Goal: Information Seeking & Learning: Learn about a topic

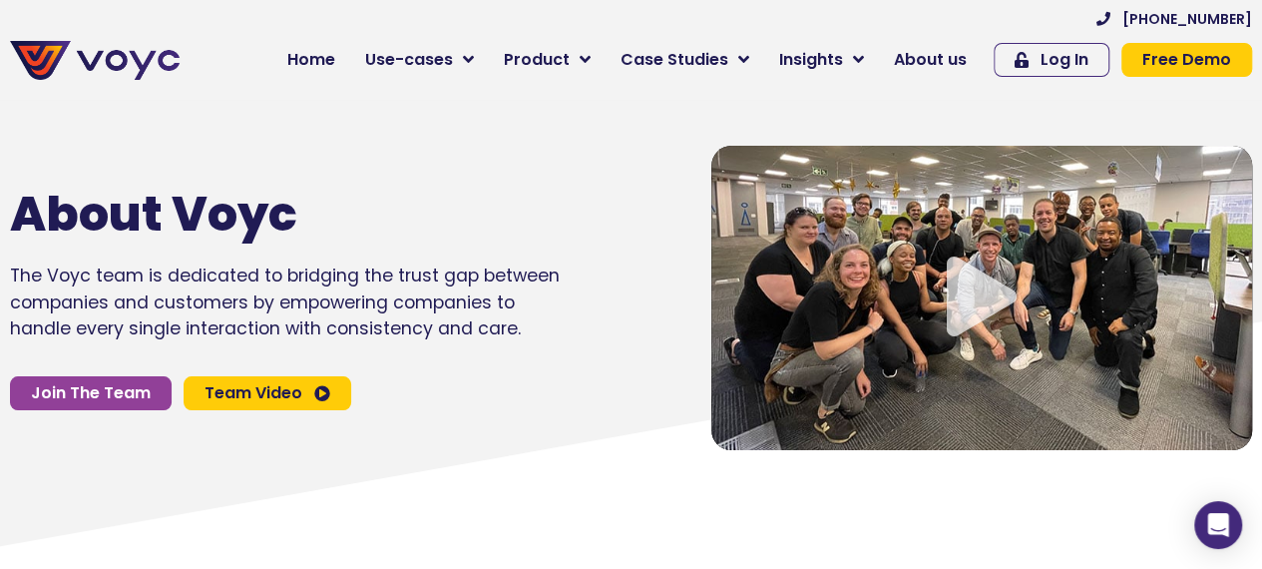
click at [988, 311] on icon "Video play button" at bounding box center [982, 296] width 70 height 80
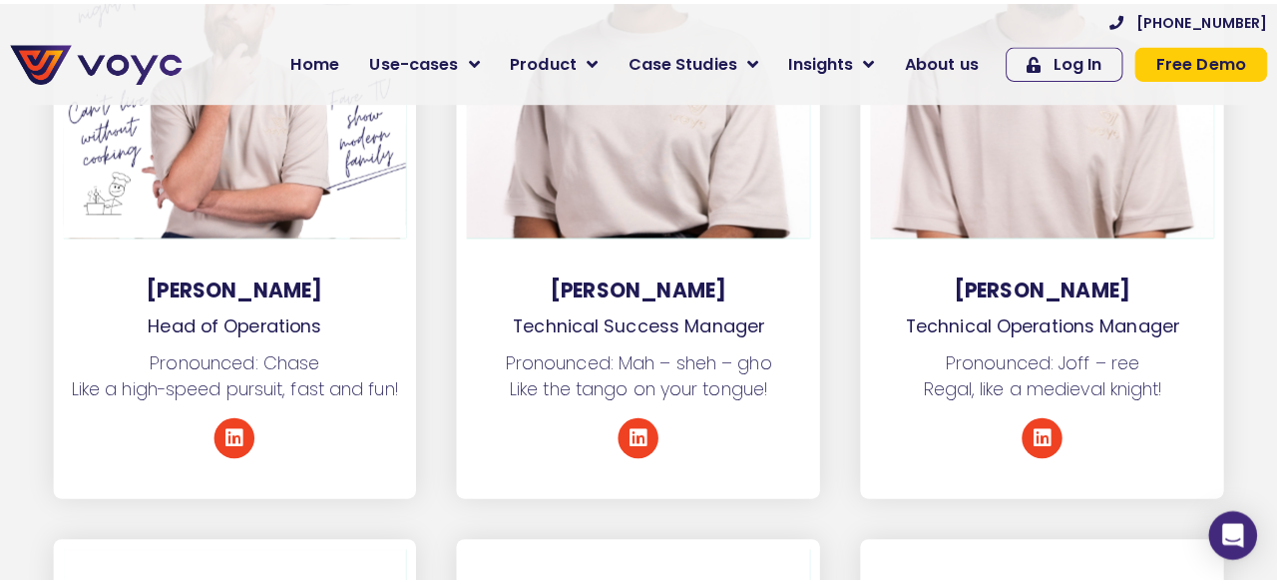
scroll to position [4391, 0]
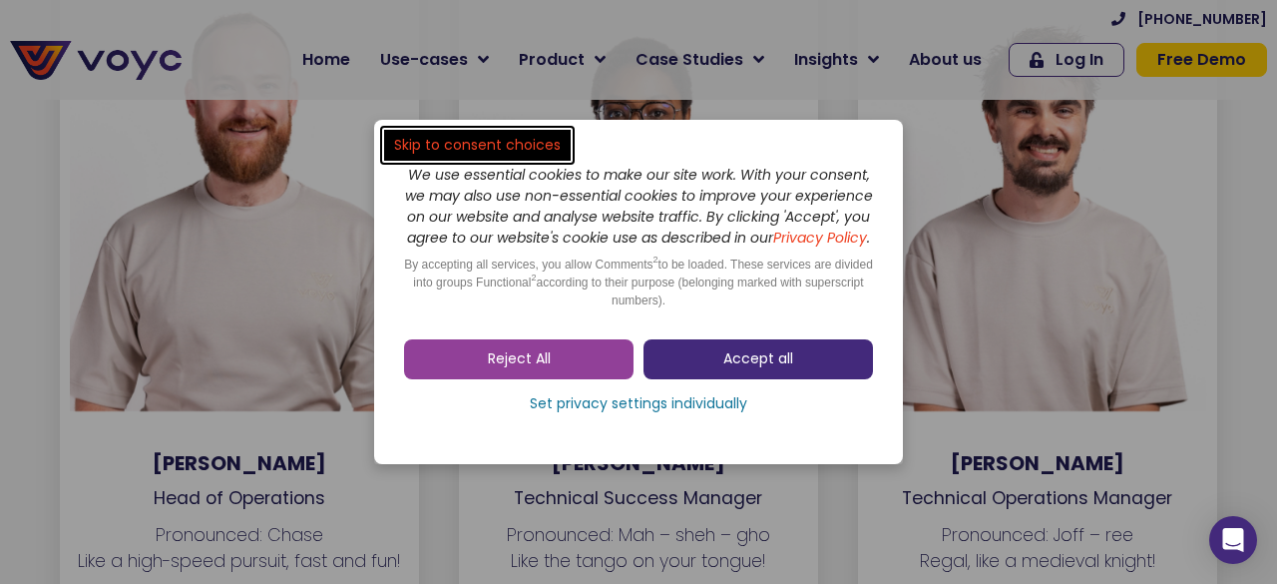
click at [702, 364] on link "Accept all" at bounding box center [759, 359] width 230 height 40
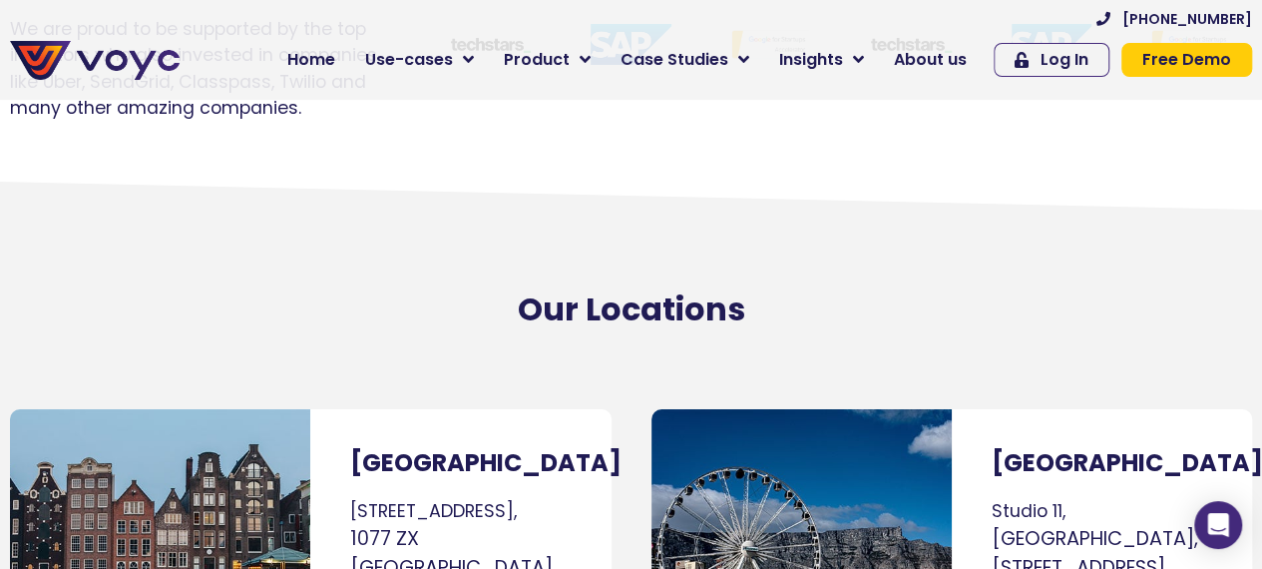
scroll to position [11496, 0]
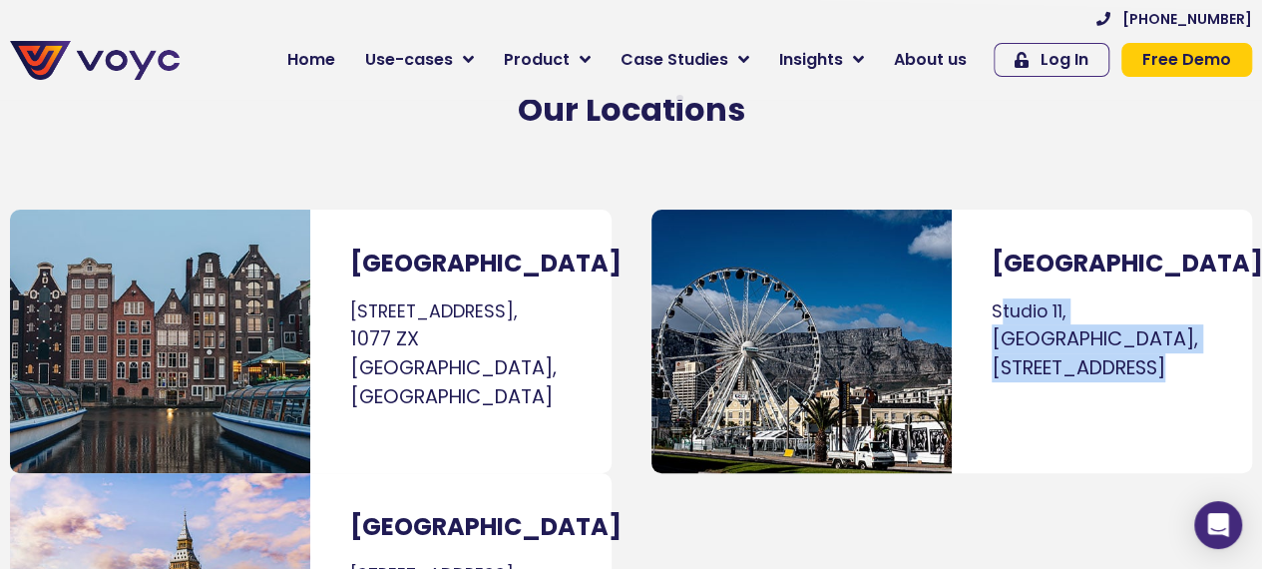
drag, startPoint x: 997, startPoint y: 205, endPoint x: 1140, endPoint y: 267, distance: 155.9
click at [1140, 298] on p "[GEOGRAPHIC_DATA], [GEOGRAPHIC_DATA], [STREET_ADDRESS]" at bounding box center [1102, 340] width 221 height 84
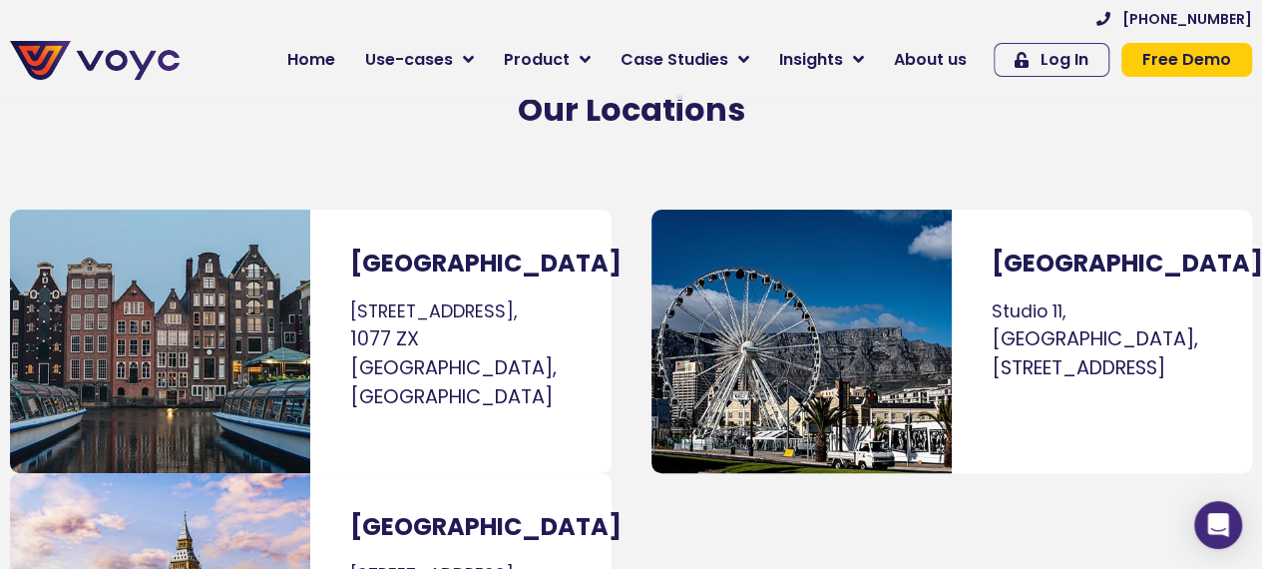
click at [1093, 335] on div "[GEOGRAPHIC_DATA] [GEOGRAPHIC_DATA], [GEOGRAPHIC_DATA], [STREET_ADDRESS]" at bounding box center [1102, 341] width 300 height 263
drag, startPoint x: 986, startPoint y: 203, endPoint x: 1172, endPoint y: 286, distance: 203.7
click at [1199, 304] on div "[GEOGRAPHIC_DATA] [GEOGRAPHIC_DATA], [GEOGRAPHIC_DATA], [STREET_ADDRESS]" at bounding box center [1102, 341] width 300 height 263
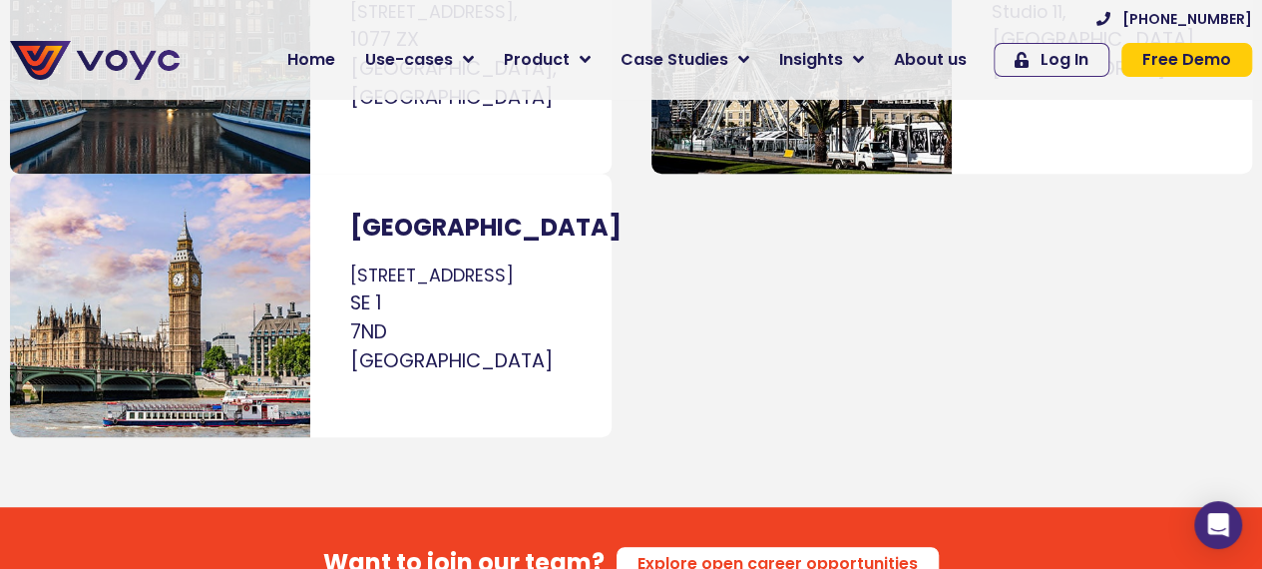
click at [804, 248] on div "[GEOGRAPHIC_DATA] [GEOGRAPHIC_DATA], [GEOGRAPHIC_DATA], [STREET_ADDRESS]" at bounding box center [948, 173] width 632 height 547
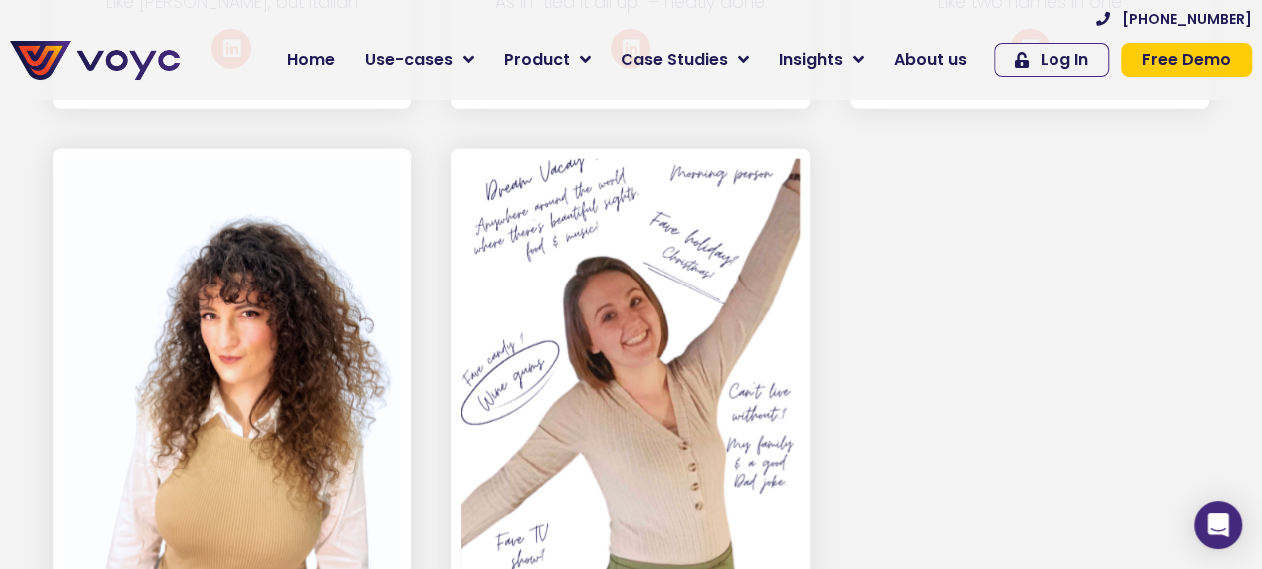
scroll to position [10099, 0]
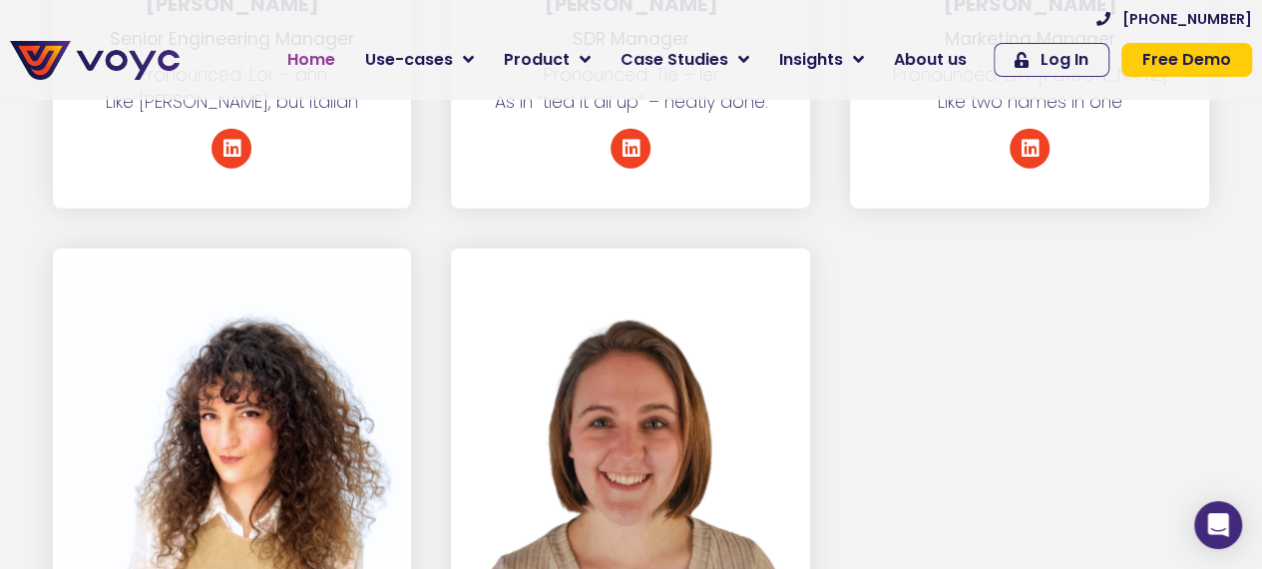
click at [335, 53] on span "Home" at bounding box center [311, 60] width 48 height 24
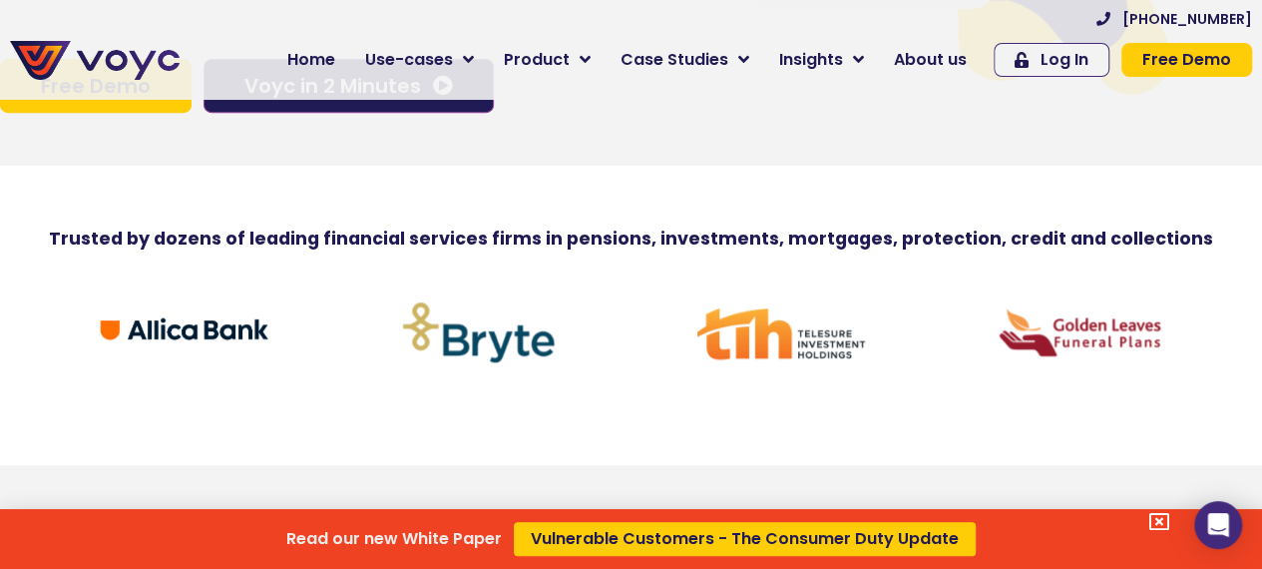
scroll to position [299, 0]
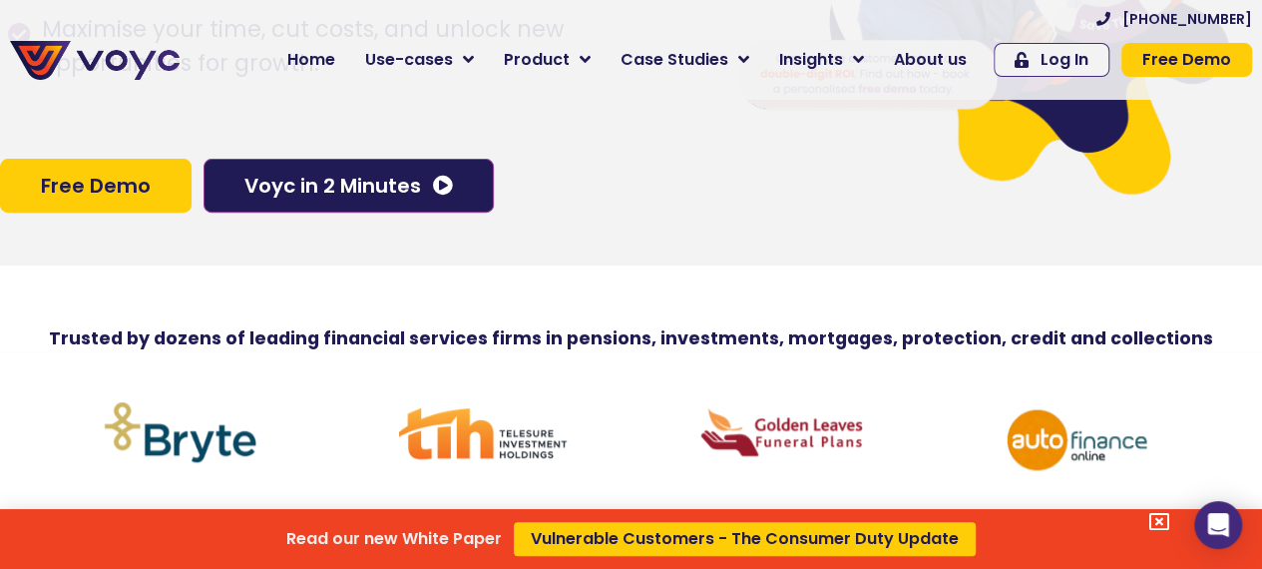
click at [343, 179] on div "Read our new White Paper Vulnerable Customers - The Consumer Duty Update" at bounding box center [631, 284] width 1262 height 569
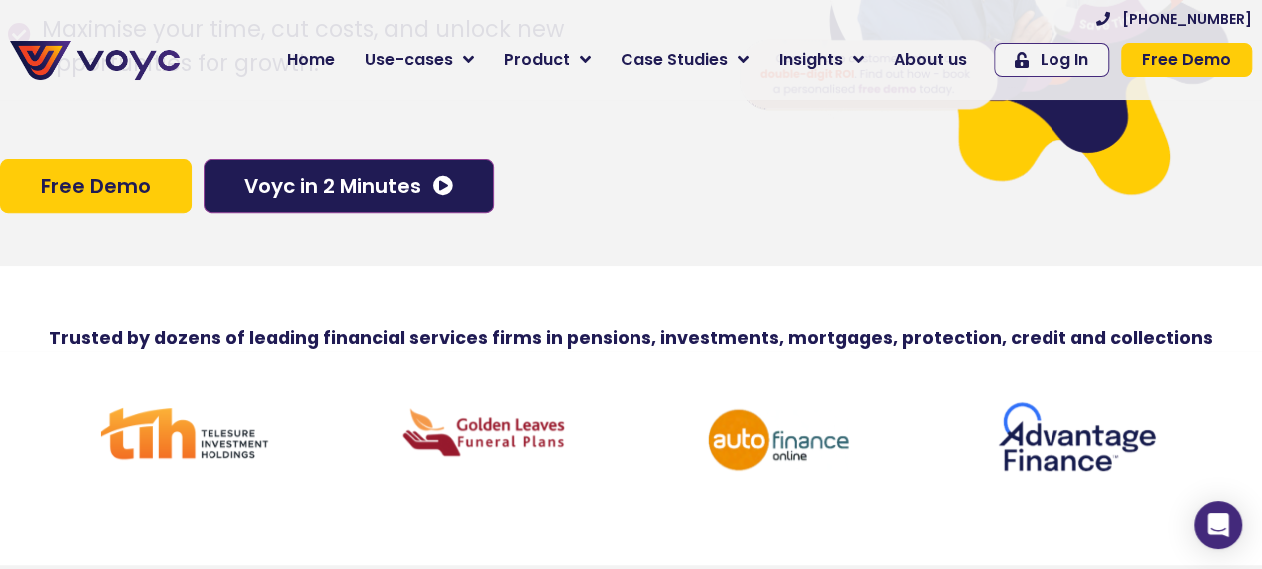
click at [363, 192] on span "Voyc in 2 Minutes" at bounding box center [332, 186] width 177 height 20
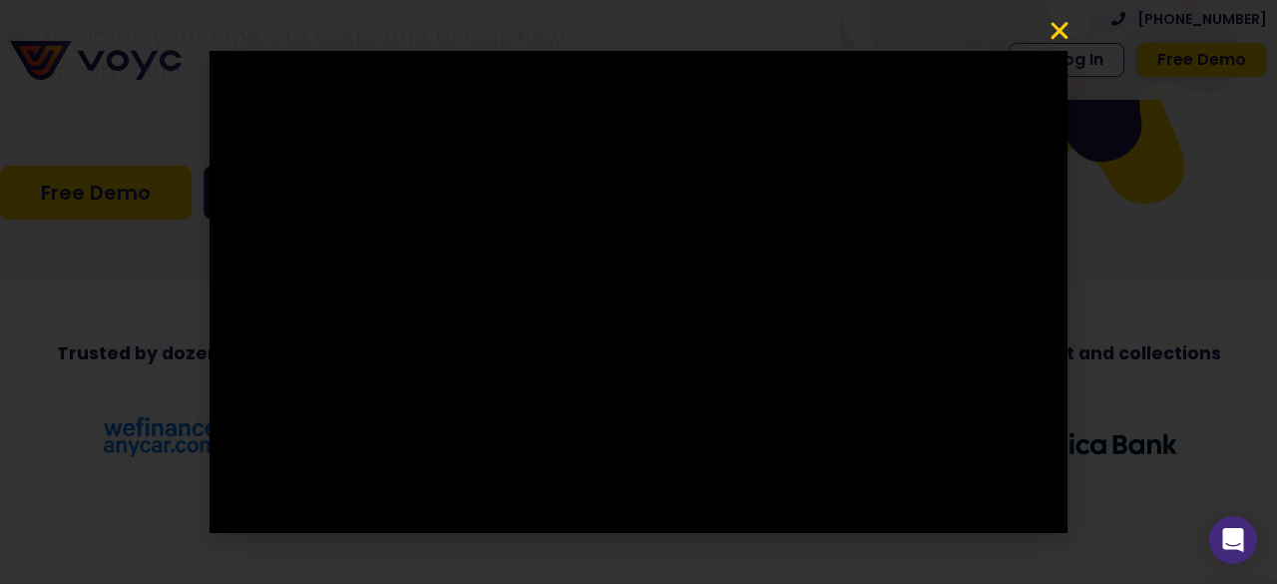
click at [1049, 37] on icon "Close" at bounding box center [1060, 31] width 24 height 24
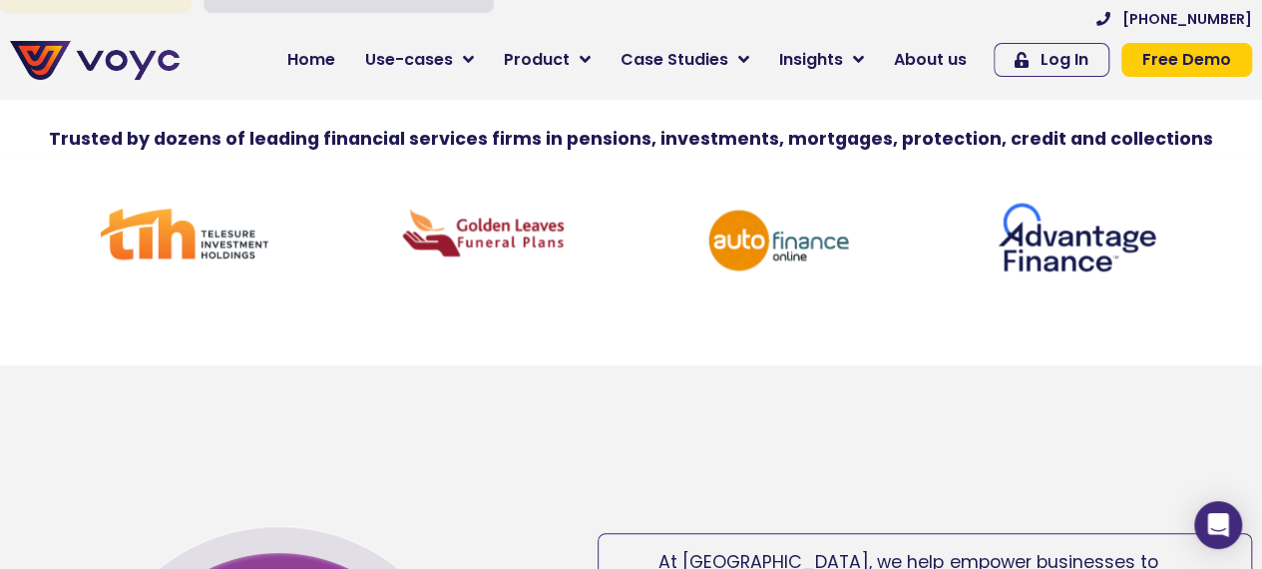
scroll to position [1098, 0]
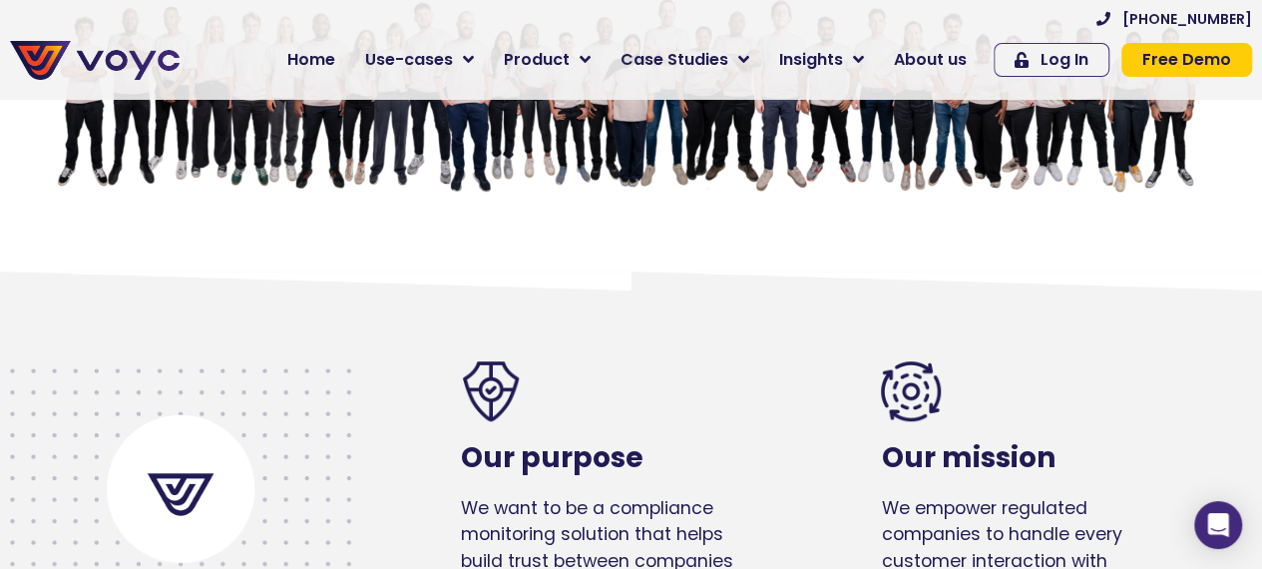
scroll to position [497, 0]
